Goal: Obtain resource: Obtain resource

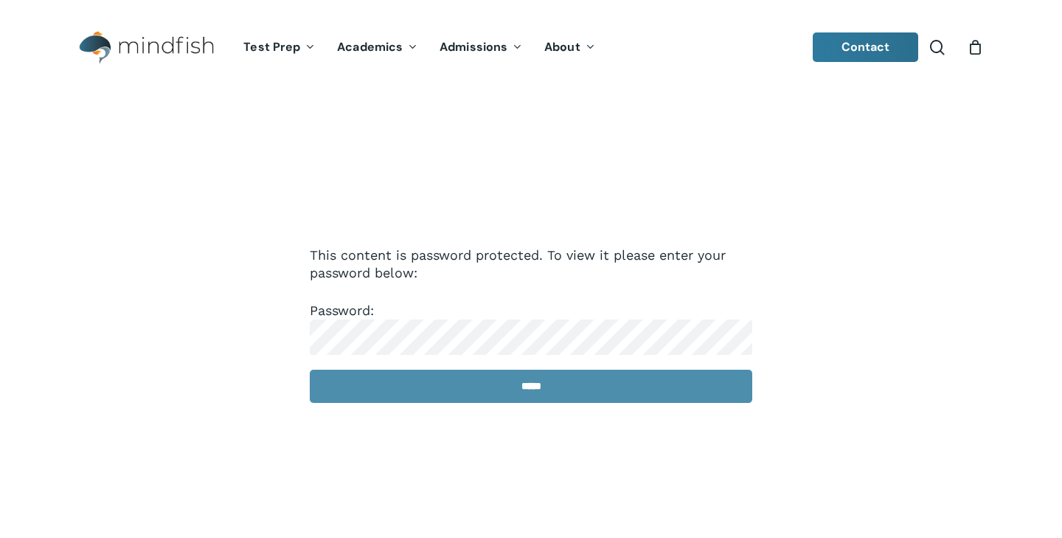
click at [531, 391] on input "*****" at bounding box center [531, 385] width 442 height 33
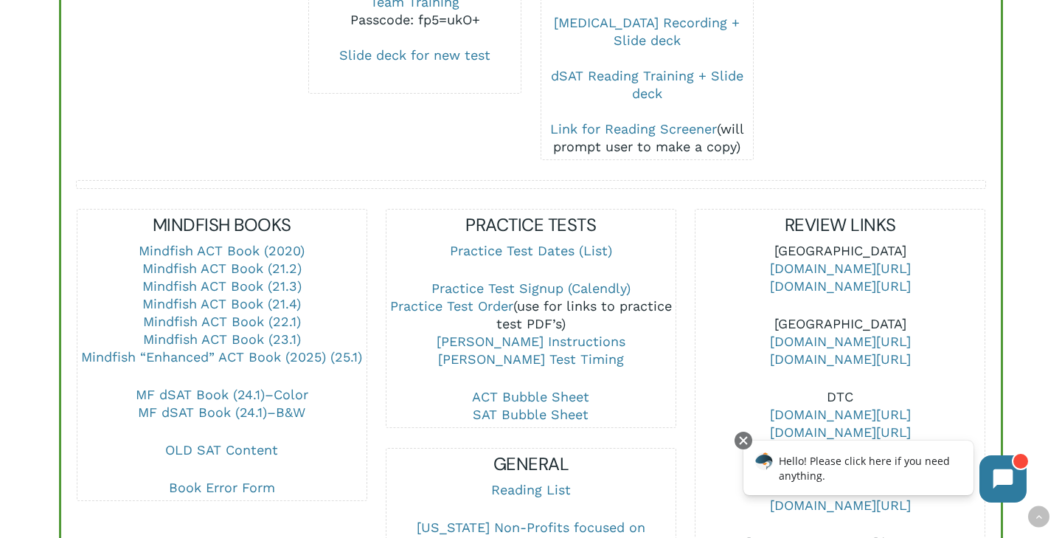
scroll to position [429, 0]
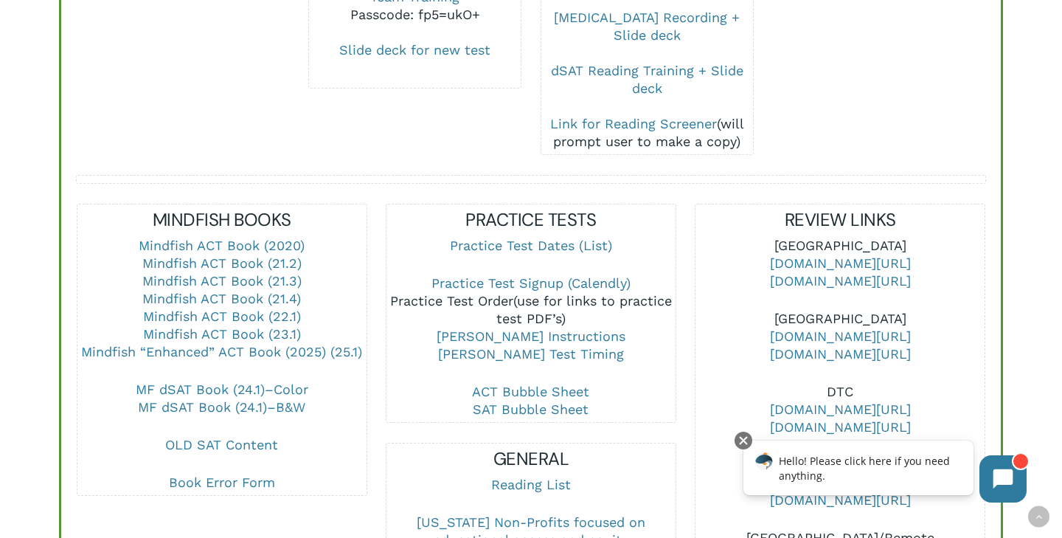
click at [473, 293] on link "Practice Test Order" at bounding box center [451, 300] width 123 height 15
